Goal: Find specific page/section: Find specific page/section

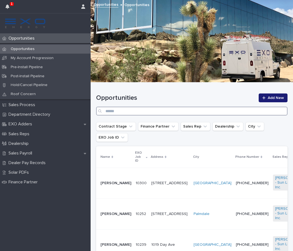
click at [163, 111] on input "Search" at bounding box center [191, 111] width 191 height 9
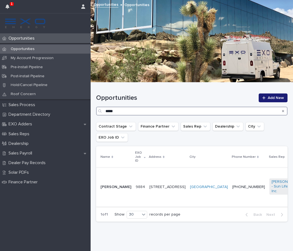
type input "*****"
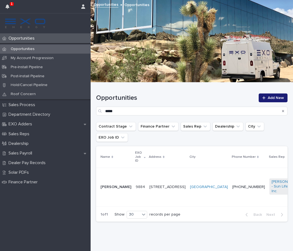
click at [147, 169] on td "[STREET_ADDRESS]" at bounding box center [167, 186] width 41 height 39
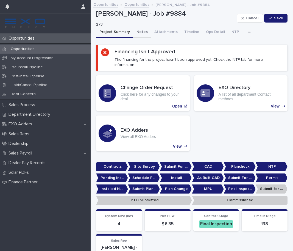
click at [139, 31] on button "Notes" at bounding box center [142, 33] width 18 height 12
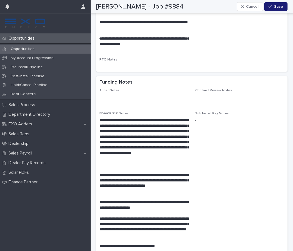
scroll to position [939, 0]
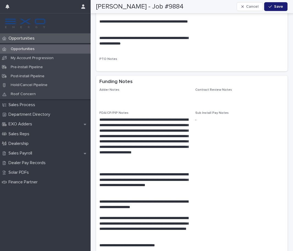
click at [29, 45] on div "Opportunities" at bounding box center [45, 48] width 91 height 9
